Goal: Task Accomplishment & Management: Use online tool/utility

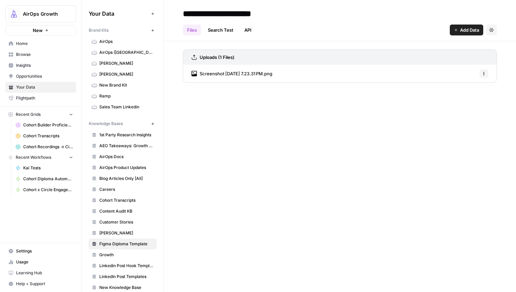
scroll to position [39, 0]
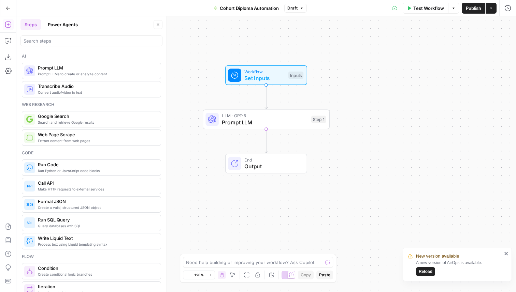
click at [472, 8] on span "Publish" at bounding box center [472, 8] width 15 height 7
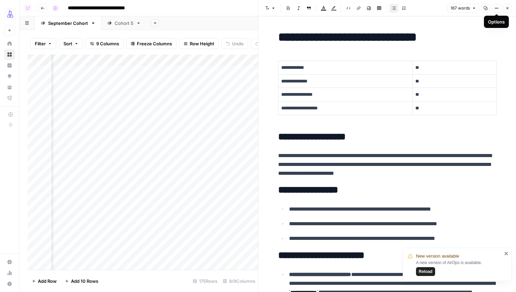
scroll to position [0, 302]
